Goal: Understand process/instructions: Learn how to perform a task or action

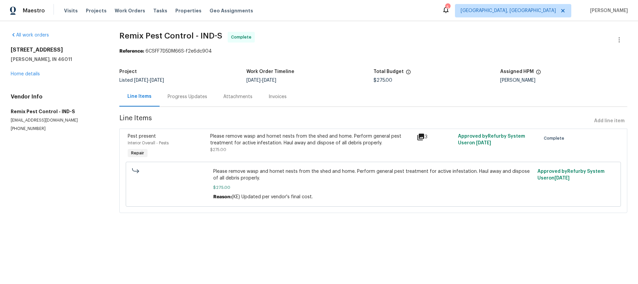
click at [419, 138] on icon at bounding box center [421, 137] width 8 height 8
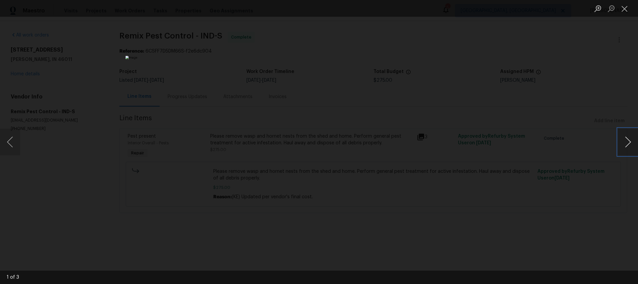
click at [630, 148] on button "Next image" at bounding box center [628, 142] width 20 height 27
click at [627, 9] on button "Close lightbox" at bounding box center [624, 9] width 13 height 12
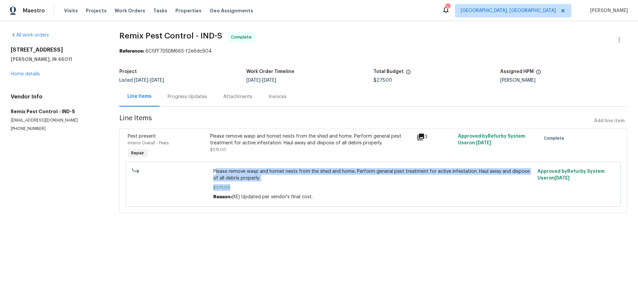
drag, startPoint x: 225, startPoint y: 172, endPoint x: 495, endPoint y: 193, distance: 270.5
click at [495, 193] on div "Please remove wasp and hornet nests from the shed and home. Perform general pes…" at bounding box center [373, 184] width 320 height 32
click at [506, 178] on span "Please remove wasp and hornet nests from the shed and home. Perform general pes…" at bounding box center [373, 174] width 320 height 13
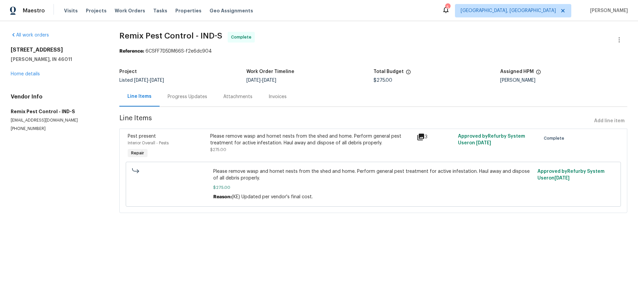
drag, startPoint x: 221, startPoint y: 171, endPoint x: 413, endPoint y: 174, distance: 191.6
click at [413, 174] on span "Please remove wasp and hornet nests from the shed and home. Perform general pes…" at bounding box center [373, 174] width 320 height 13
